Goal: Task Accomplishment & Management: Manage account settings

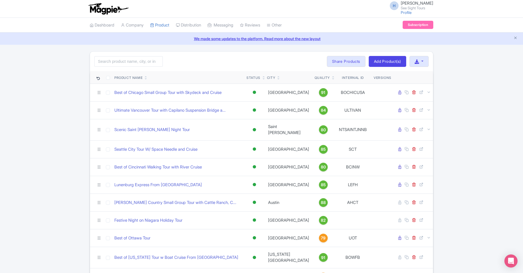
click at [119, 58] on input "search" at bounding box center [128, 61] width 68 height 10
type input "niagara"
click at [212, 54] on div "niagara Search Bulk Actions Delete Add to Collection Share Products Add to Coll…" at bounding box center [261, 62] width 343 height 20
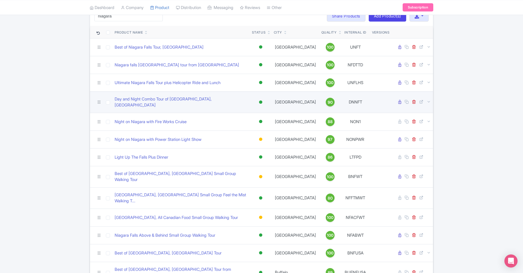
scroll to position [46, 0]
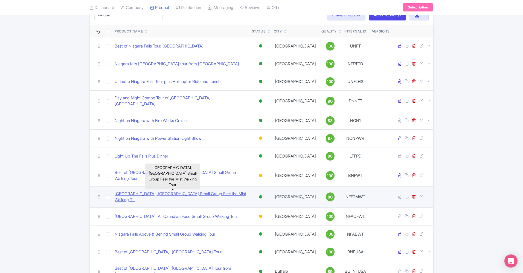
click at [182, 191] on link "Niagara Falls, Canada Small Group Feel the Mist Walking T..." at bounding box center [181, 197] width 133 height 12
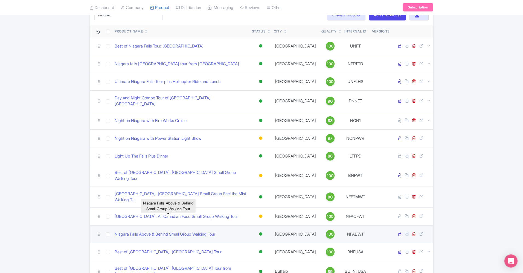
click at [151, 232] on link "Niagara Falls Above & Behind Small Group Walking Tour" at bounding box center [165, 235] width 101 height 6
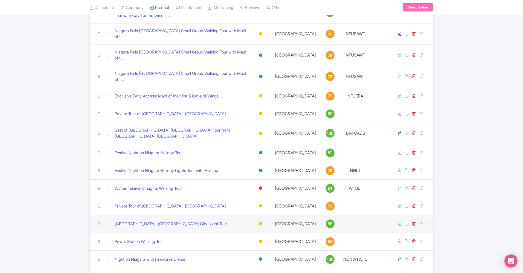
scroll to position [371, 0]
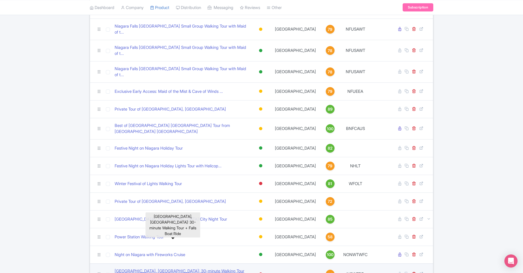
click at [175, 268] on link "Niagara Falls, Canada: 30-minute Walking Tour + Falls Boa..." at bounding box center [181, 274] width 133 height 12
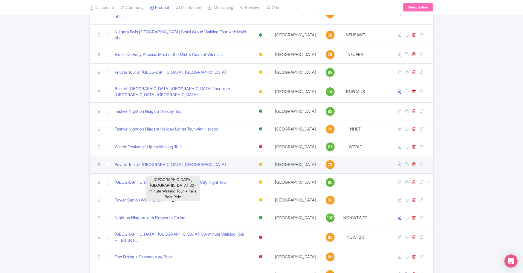
scroll to position [482, 0]
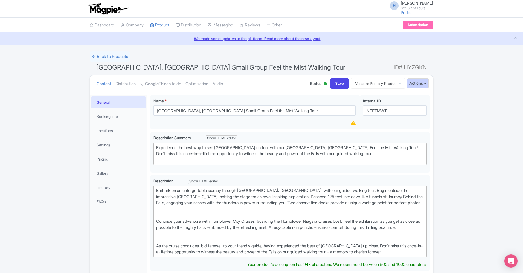
click at [412, 80] on button "Actions" at bounding box center [418, 83] width 22 height 10
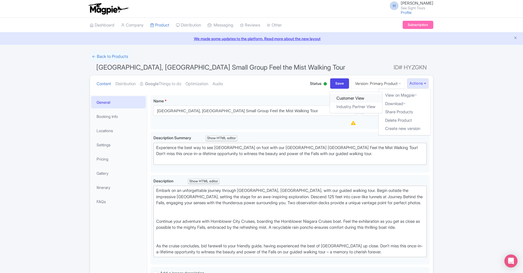
click at [365, 97] on link "Customer View" at bounding box center [356, 98] width 52 height 8
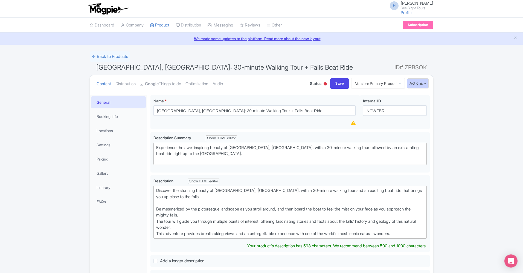
click at [417, 85] on button "Actions" at bounding box center [418, 83] width 22 height 10
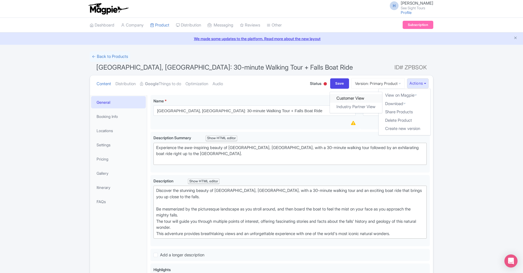
click at [368, 97] on link "Customer View" at bounding box center [356, 98] width 52 height 8
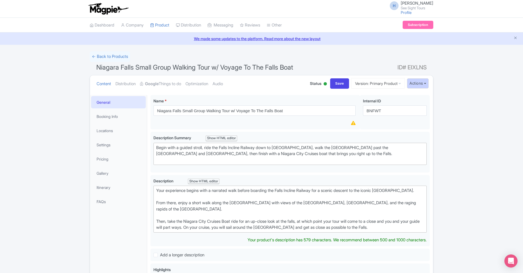
click at [419, 84] on button "Actions" at bounding box center [418, 83] width 22 height 10
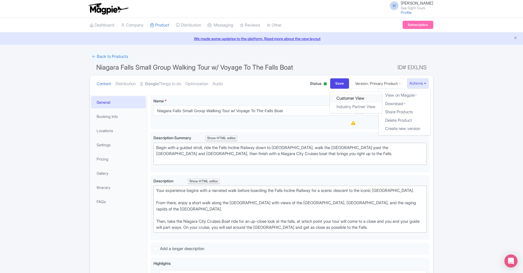
click at [368, 96] on link "Customer View" at bounding box center [356, 98] width 52 height 8
click at [416, 86] on button "Actions" at bounding box center [418, 83] width 22 height 10
click at [375, 106] on link "Industry Partner View" at bounding box center [356, 107] width 52 height 8
click at [105, 160] on link "Pricing" at bounding box center [118, 159] width 55 height 12
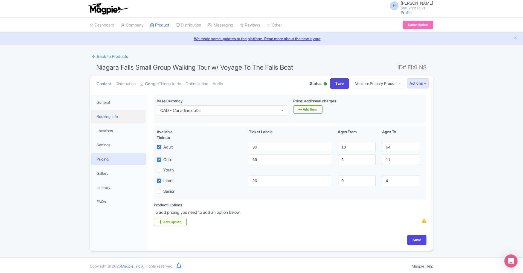
click at [111, 119] on link "Booking Info" at bounding box center [118, 116] width 55 height 12
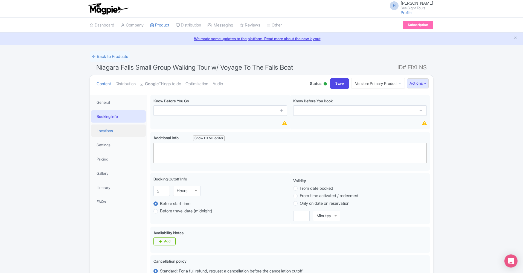
click at [110, 132] on link "Locations" at bounding box center [118, 131] width 55 height 12
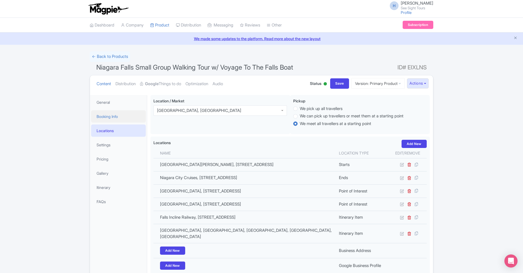
click at [114, 117] on link "Booking Info" at bounding box center [118, 116] width 55 height 12
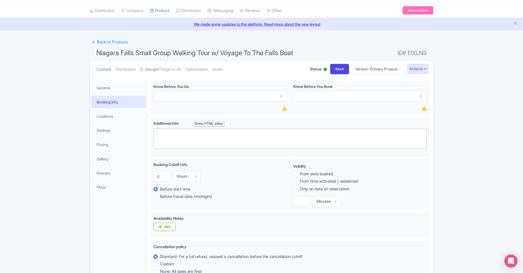
scroll to position [4, 0]
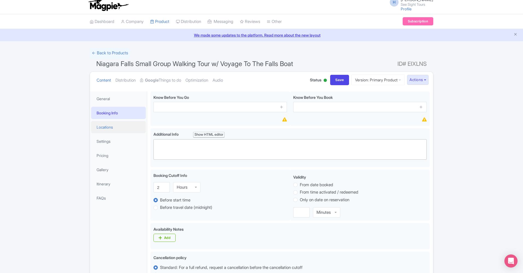
click at [109, 132] on link "Locations" at bounding box center [118, 127] width 55 height 12
click at [106, 145] on link "Settings" at bounding box center [118, 142] width 55 height 12
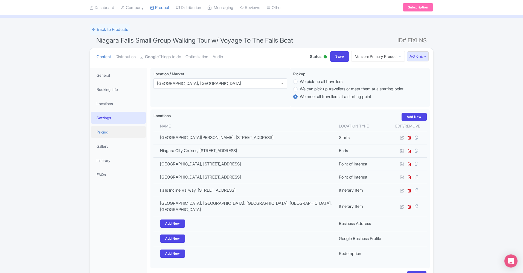
click at [116, 131] on link "Pricing" at bounding box center [118, 132] width 55 height 12
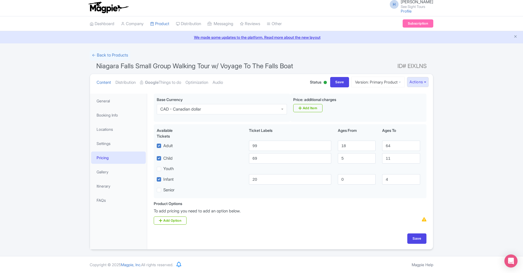
scroll to position [1, 0]
click at [119, 129] on link "Locations" at bounding box center [118, 130] width 55 height 12
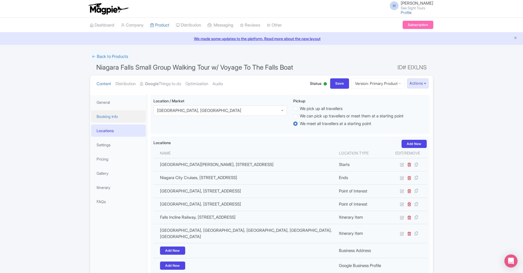
scroll to position [0, 0]
click at [107, 118] on link "Booking Info" at bounding box center [118, 116] width 55 height 12
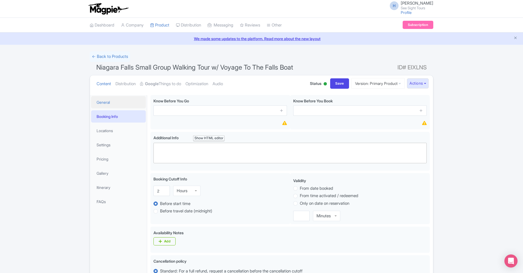
click at [106, 105] on link "General" at bounding box center [118, 102] width 55 height 12
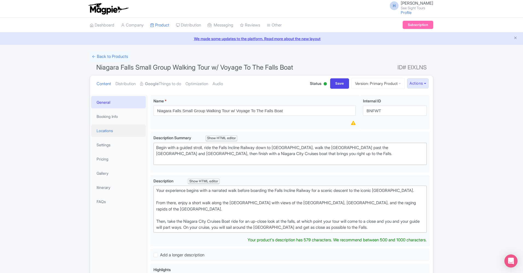
click at [122, 127] on link "Locations" at bounding box center [118, 131] width 55 height 12
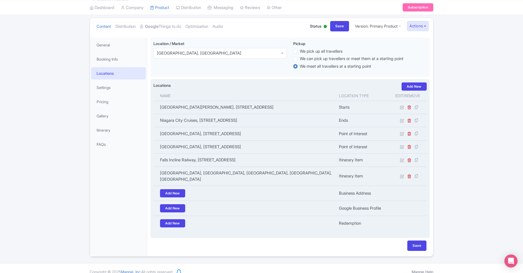
scroll to position [46, 0]
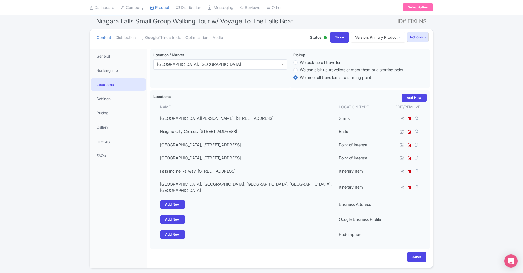
click at [127, 106] on li "Pricing" at bounding box center [118, 113] width 57 height 14
click at [125, 101] on link "Settings" at bounding box center [118, 99] width 55 height 12
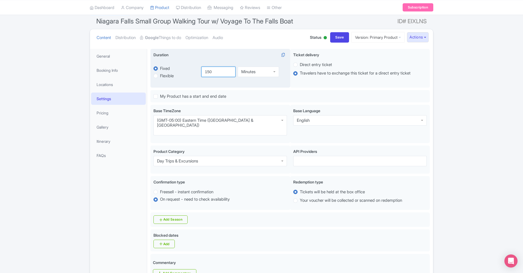
click at [206, 71] on input "150" at bounding box center [218, 72] width 34 height 10
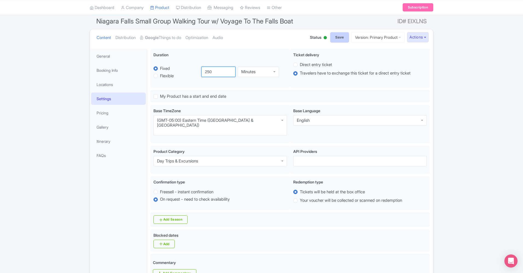
type input "250"
click at [333, 37] on input "Save" at bounding box center [339, 37] width 19 height 10
type input "Saving..."
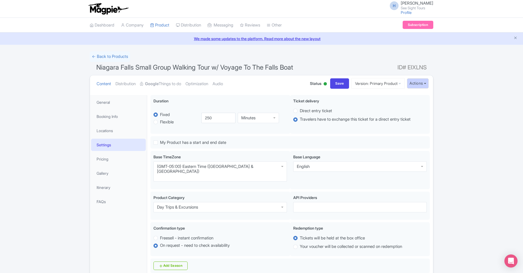
scroll to position [1, 0]
click at [414, 83] on button "Actions" at bounding box center [418, 83] width 22 height 10
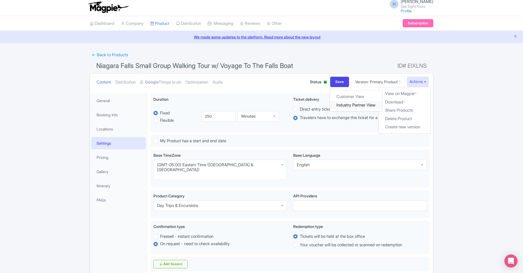
scroll to position [2, 0]
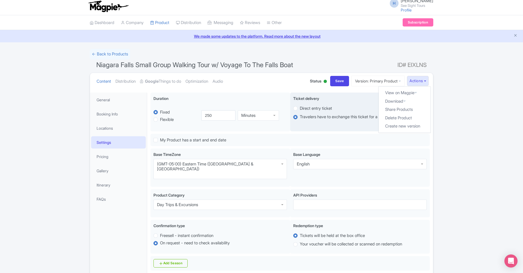
click at [0, 0] on link "Industry Partner View" at bounding box center [0, 0] width 0 height 0
